Goal: Find specific page/section: Find specific page/section

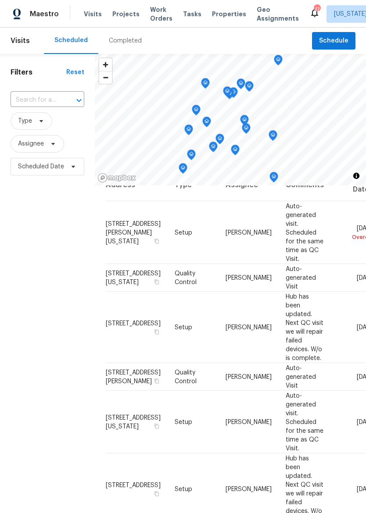
scroll to position [18, 0]
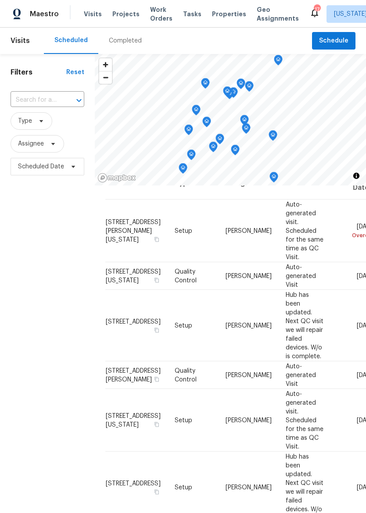
click at [0, 0] on icon at bounding box center [0, 0] width 0 height 0
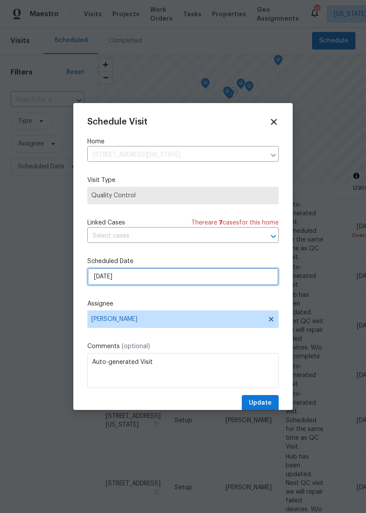
click at [208, 286] on input "[DATE]" at bounding box center [182, 277] width 191 height 18
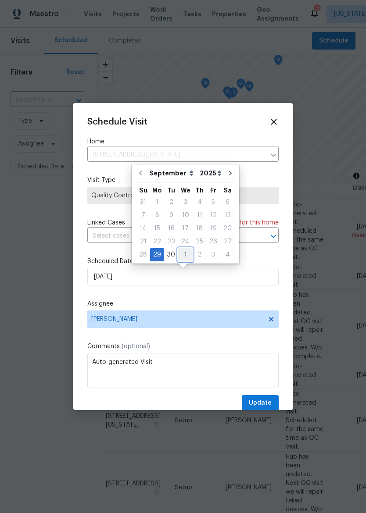
click at [180, 254] on div "1" at bounding box center [185, 255] width 14 height 12
type input "[DATE]"
select select "9"
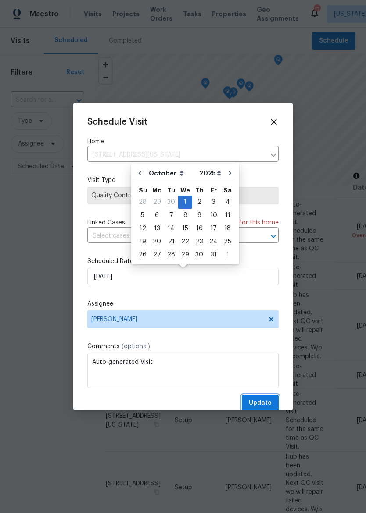
click at [268, 404] on span "Update" at bounding box center [260, 403] width 23 height 11
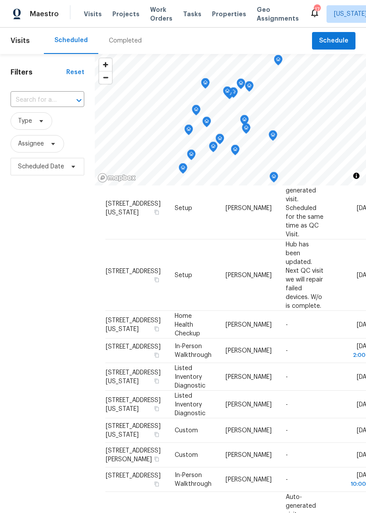
scroll to position [204, 0]
click at [0, 0] on icon at bounding box center [0, 0] width 0 height 0
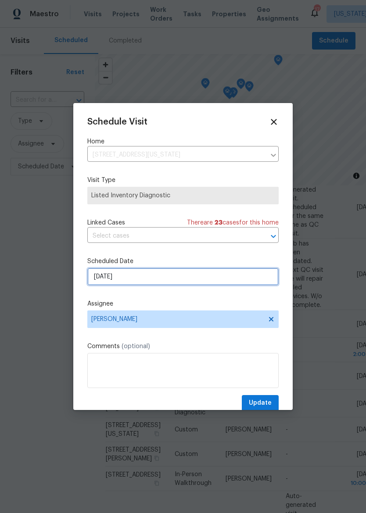
click at [236, 275] on input "[DATE]" at bounding box center [182, 277] width 191 height 18
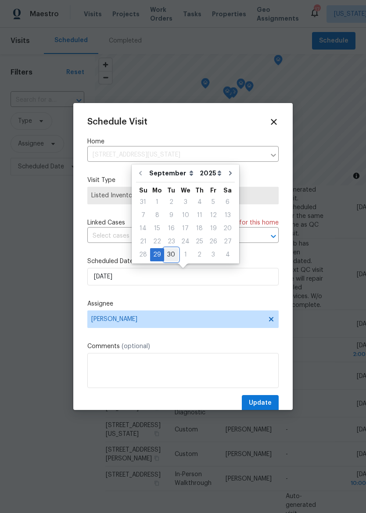
click at [171, 253] on div "30" at bounding box center [171, 255] width 14 height 12
type input "[DATE]"
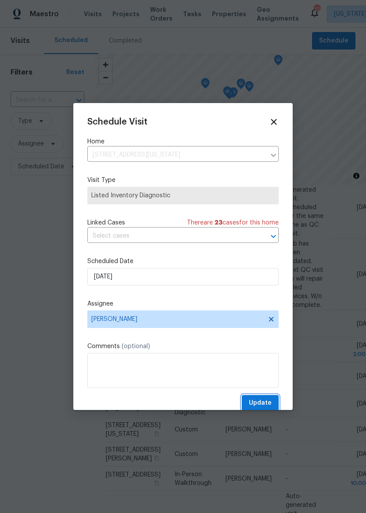
click at [264, 405] on span "Update" at bounding box center [260, 403] width 23 height 11
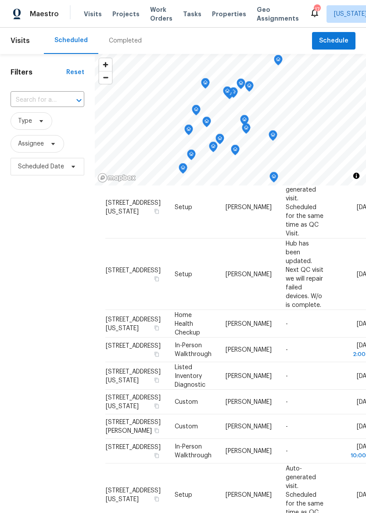
click at [224, 13] on span "Properties" at bounding box center [229, 14] width 34 height 9
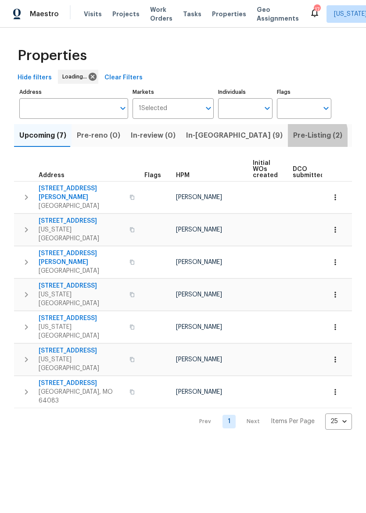
click at [293, 138] on span "Pre-Listing (2)" at bounding box center [317, 135] width 49 height 12
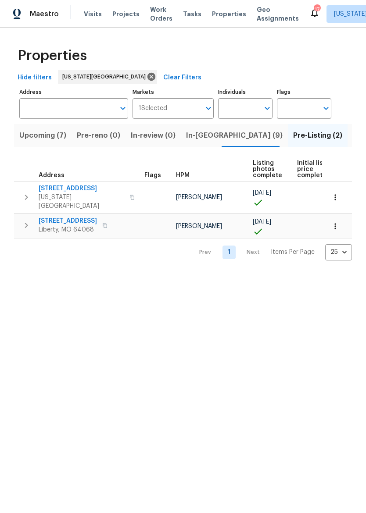
click at [28, 192] on icon "button" at bounding box center [26, 197] width 11 height 11
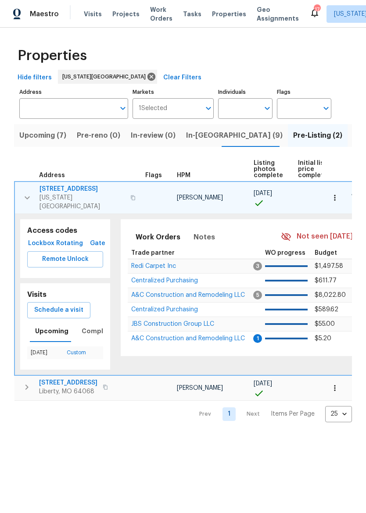
click at [31, 238] on span "Lockbox" at bounding box center [41, 243] width 21 height 11
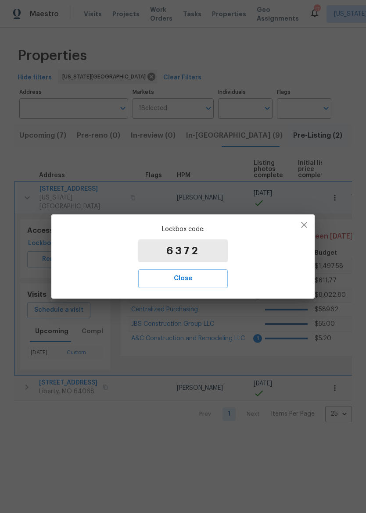
click at [204, 278] on span "Close" at bounding box center [183, 278] width 70 height 11
